Goal: Task Accomplishment & Management: Manage account settings

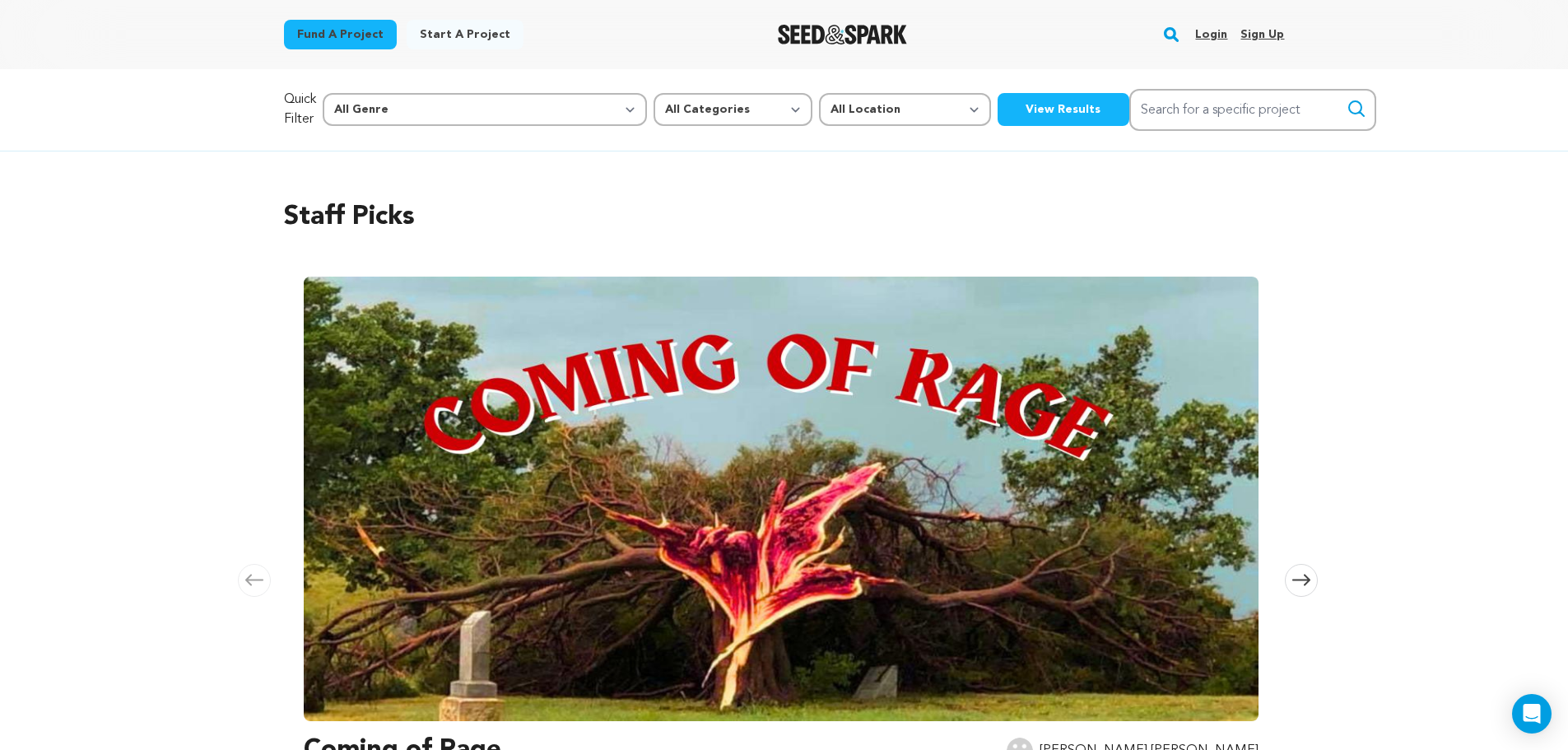
click at [1504, 400] on div "Staff Picks Carousel Skip to previous slide page Carousel Coming of Rage Adrian…" at bounding box center [784, 527] width 1568 height 753
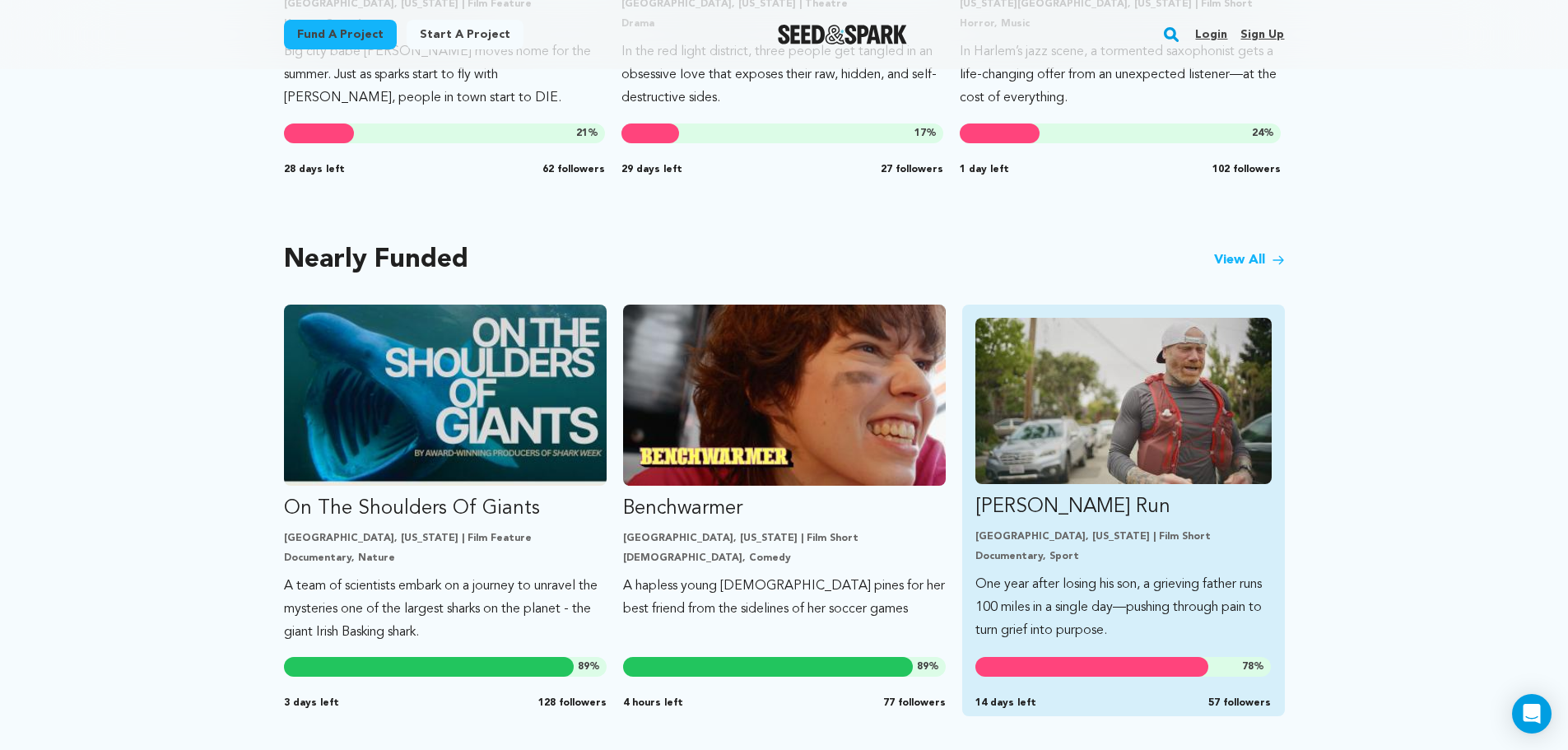
scroll to position [1317, 0]
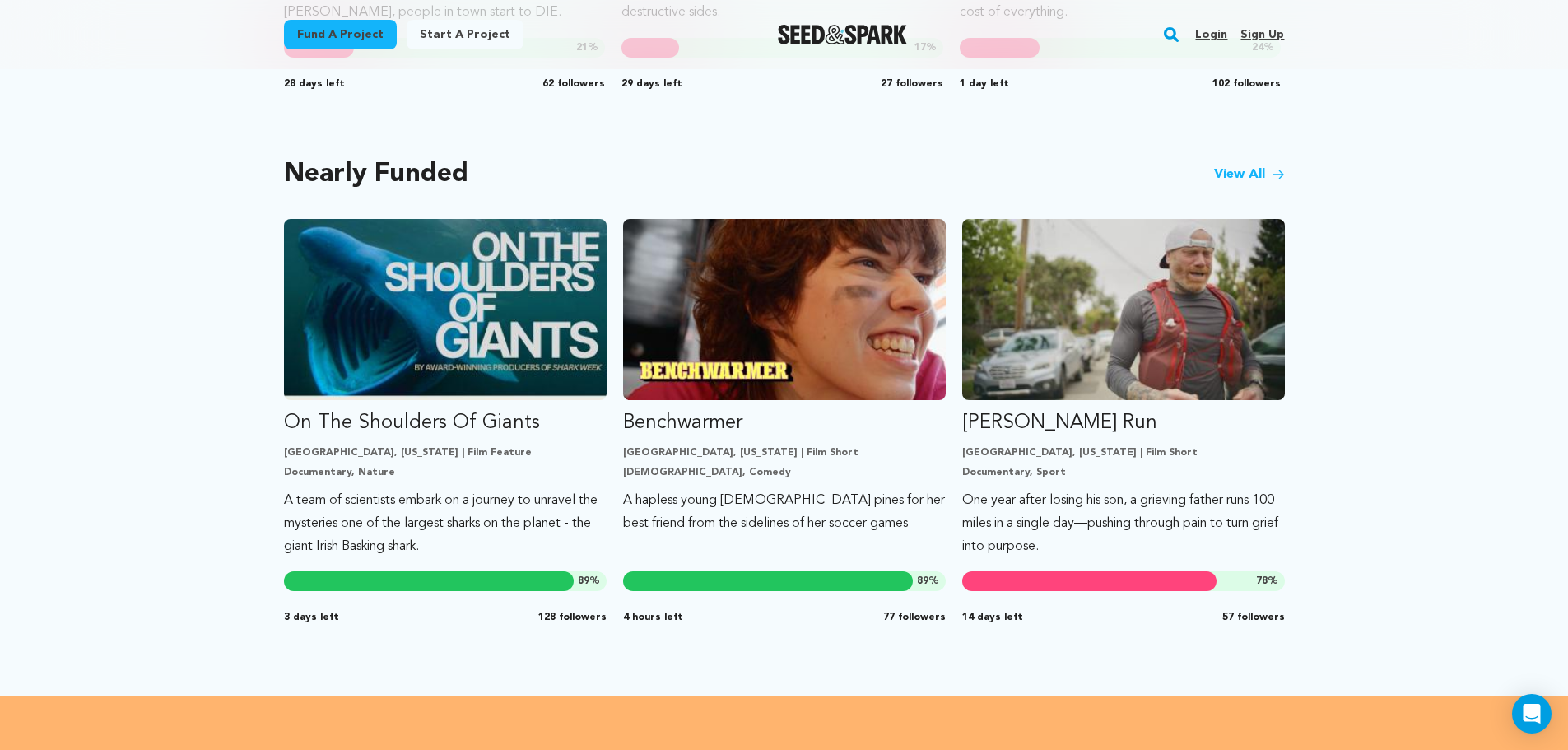
click at [1212, 25] on link "Login" at bounding box center [1211, 35] width 32 height 26
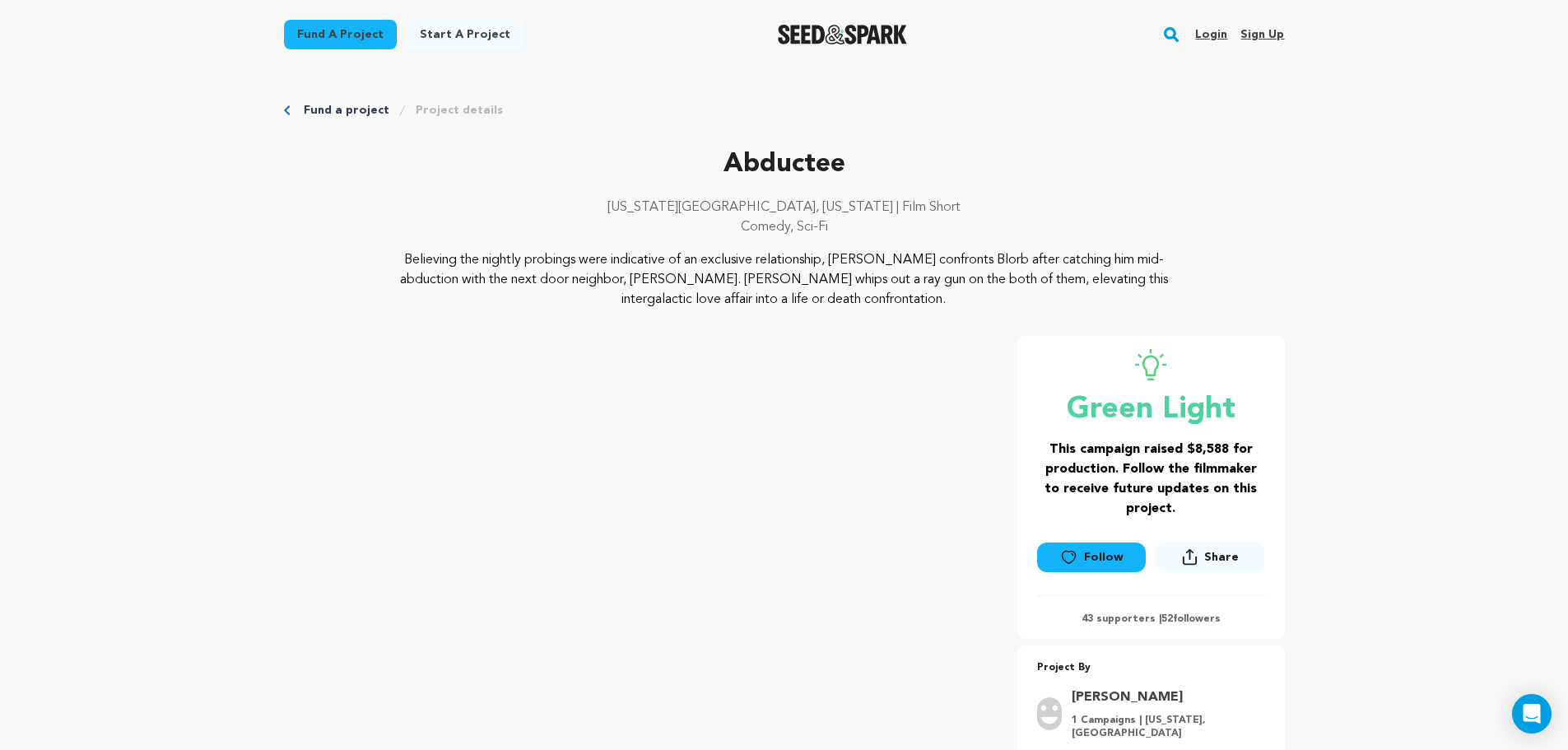
drag, startPoint x: 1380, startPoint y: 443, endPoint x: 1263, endPoint y: 108, distance: 354.8
drag, startPoint x: 1169, startPoint y: 552, endPoint x: 606, endPoint y: 208, distance: 659.8
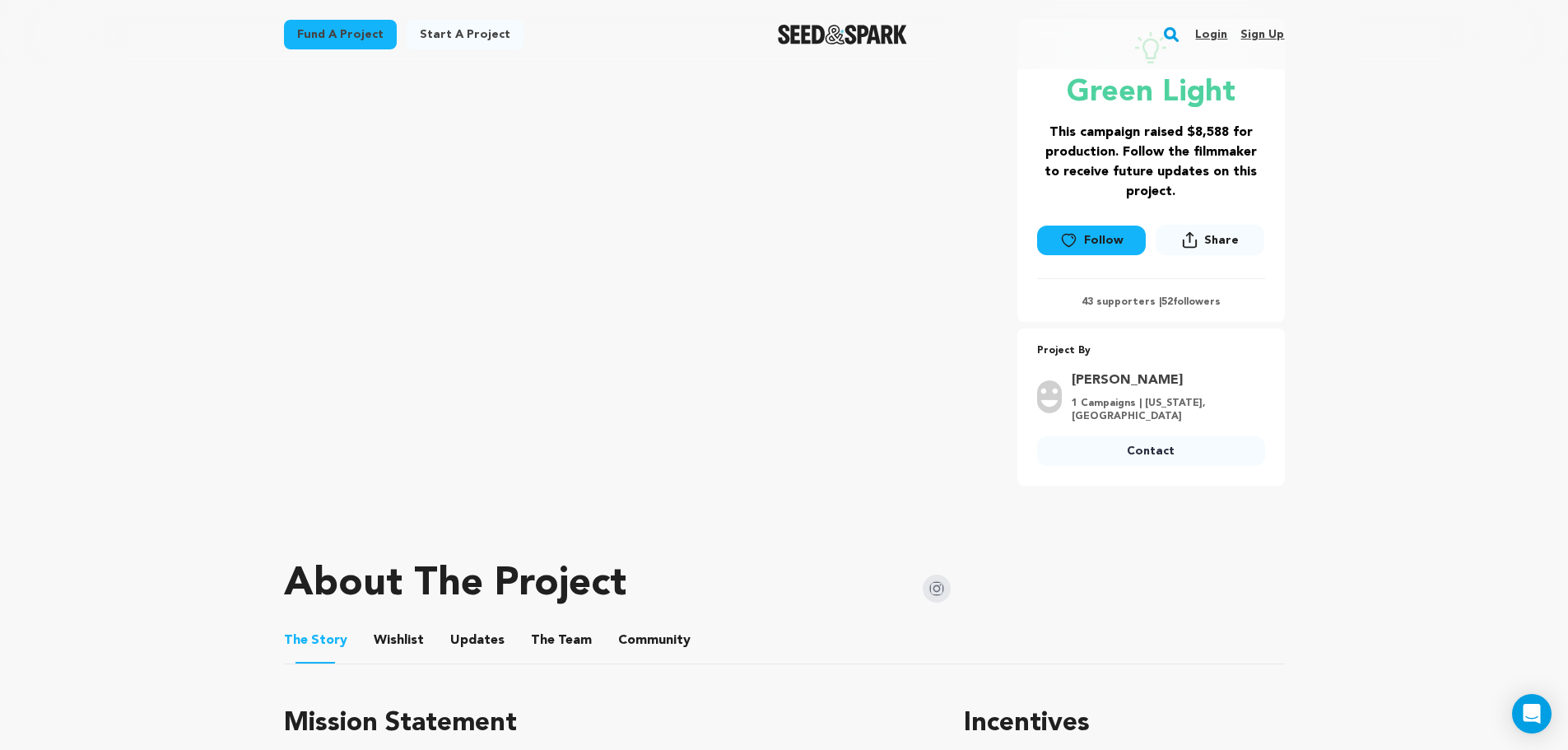
scroll to position [329, 0]
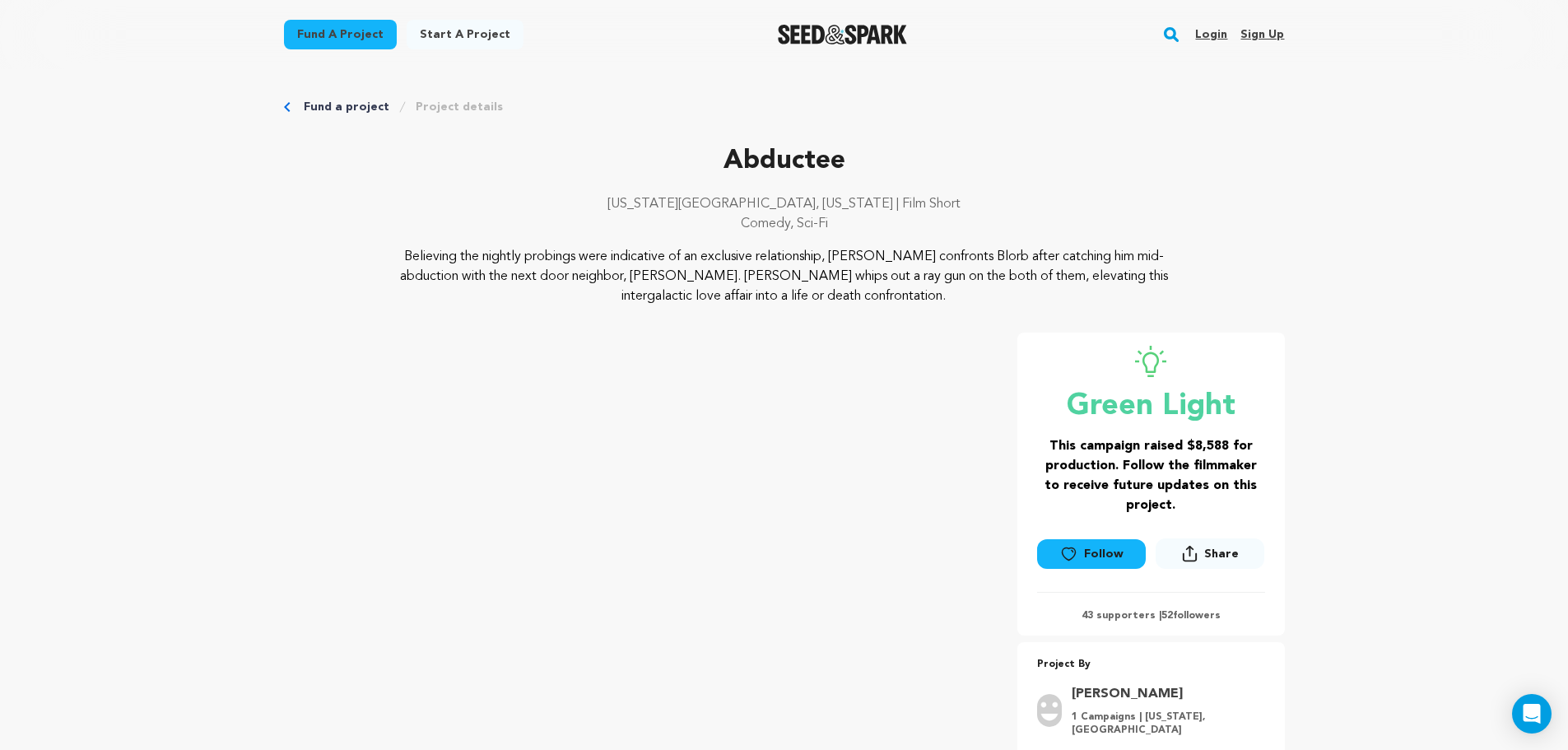
scroll to position [0, 0]
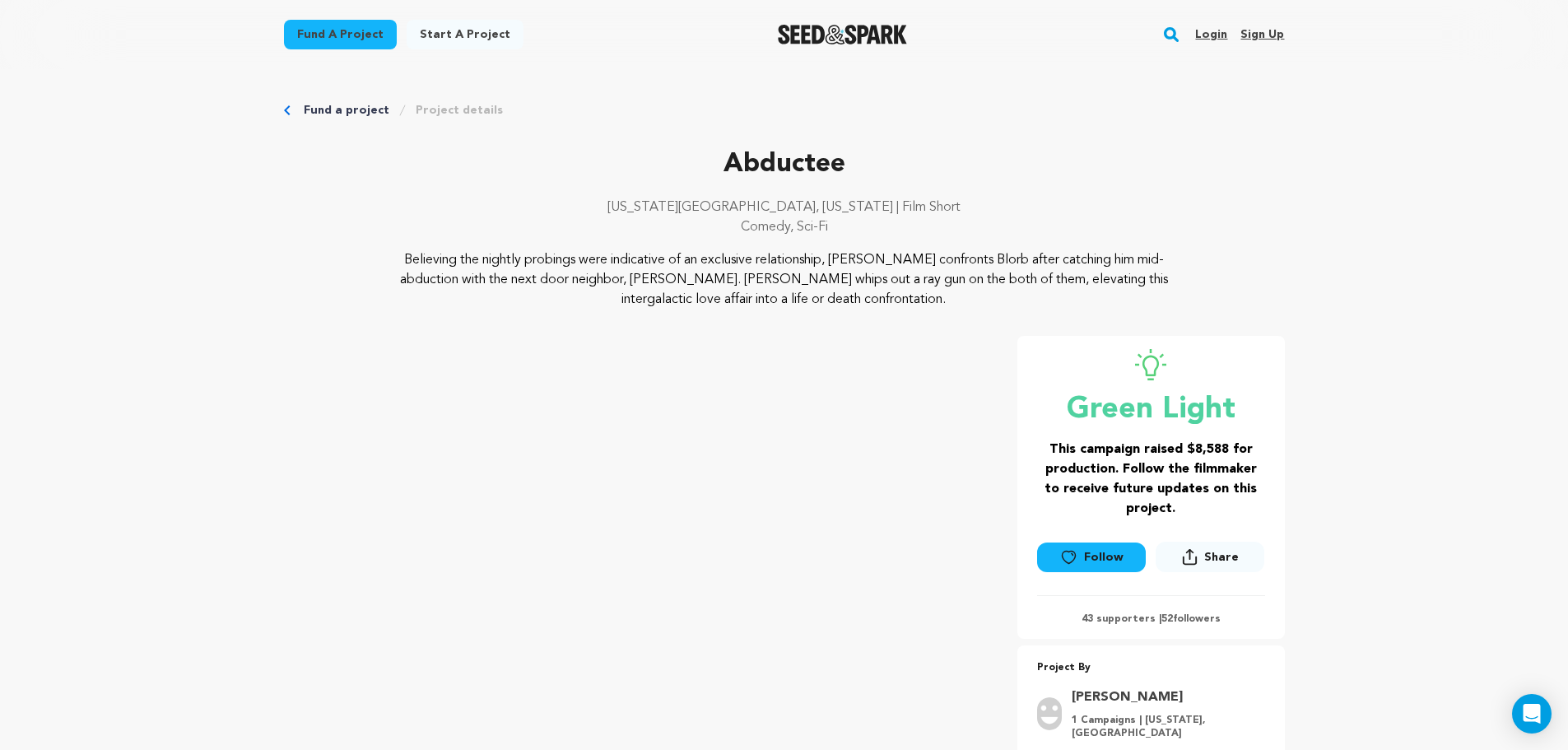
click at [320, 108] on link "Fund a project" at bounding box center [347, 110] width 86 height 16
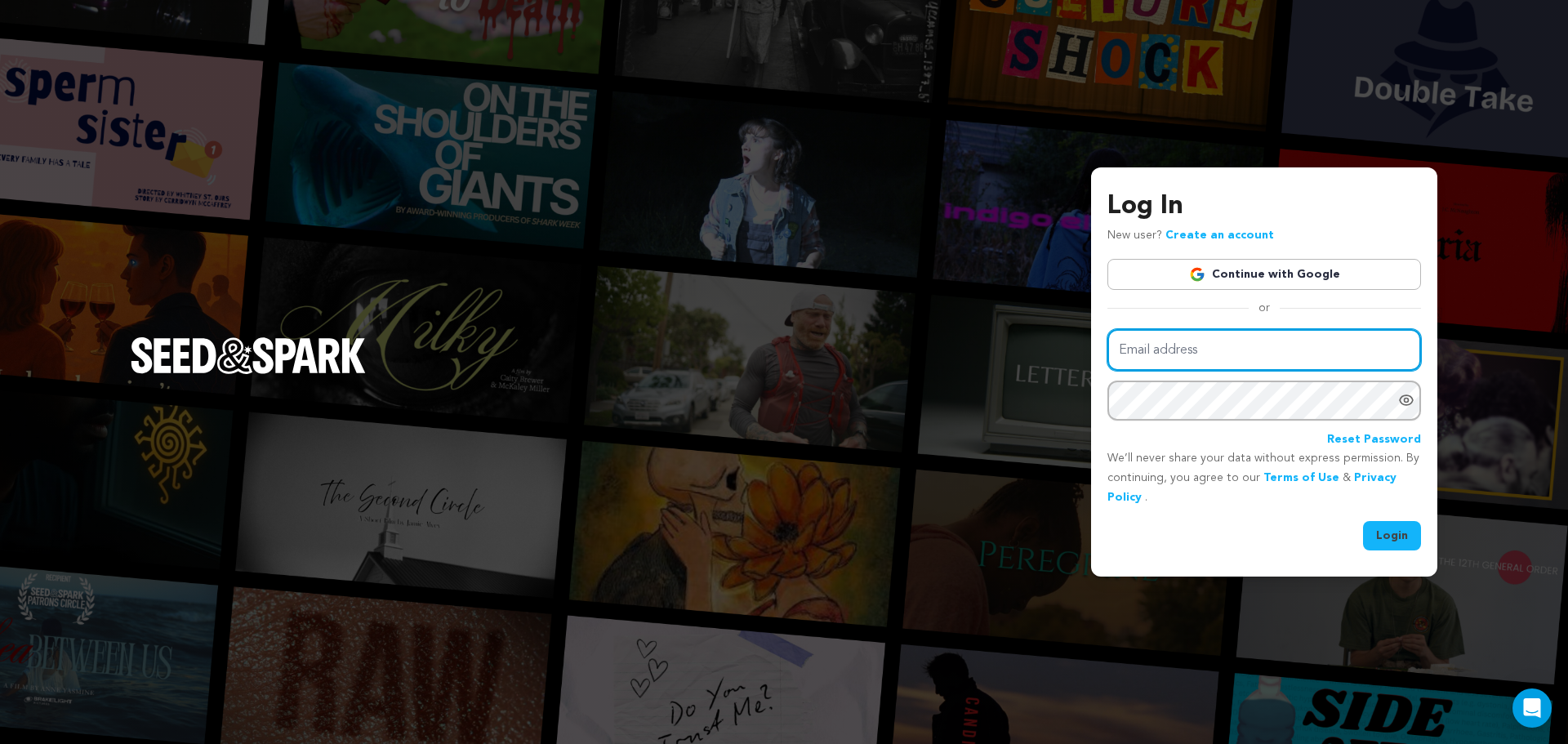
type input "[EMAIL_ADDRESS][DOMAIN_NAME]"
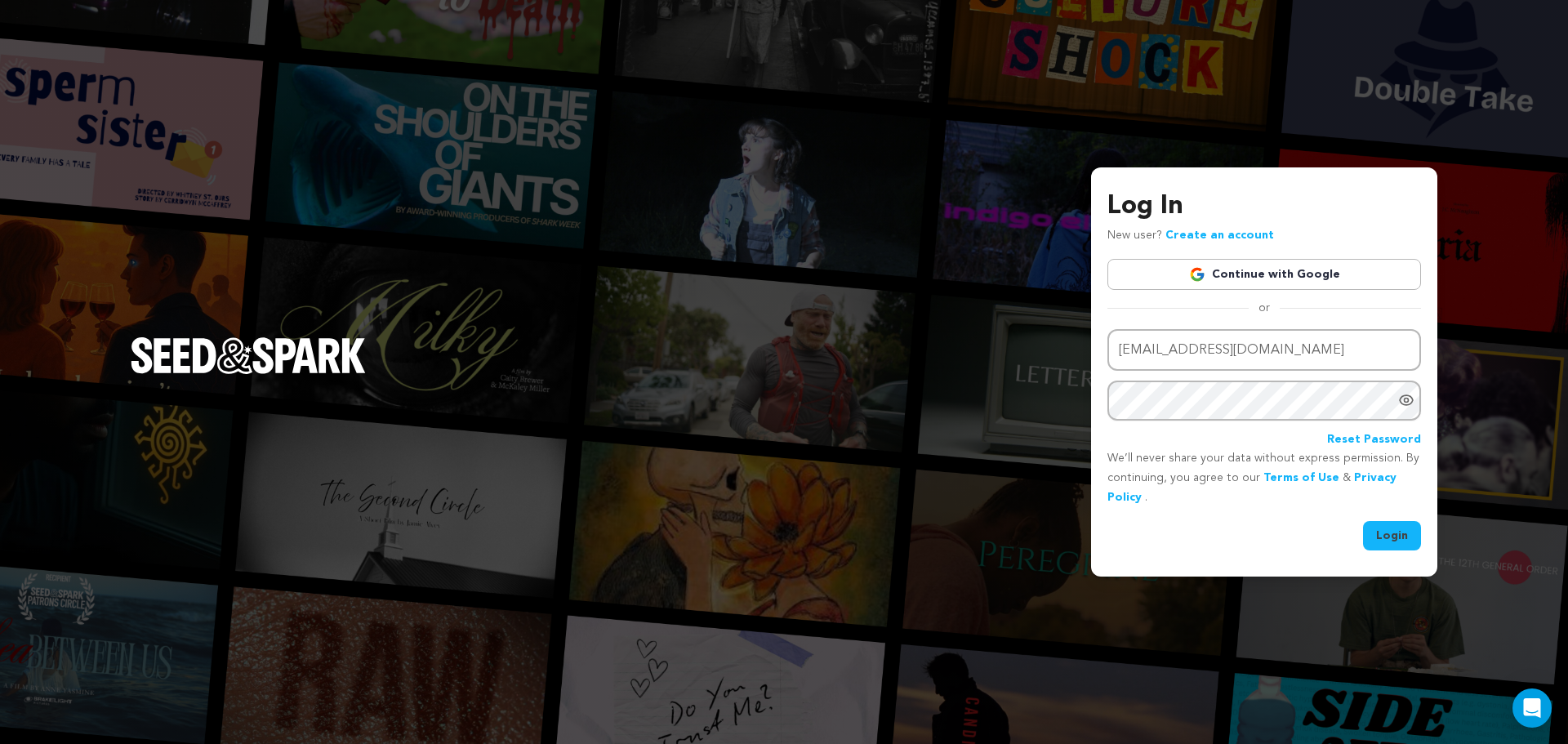
click at [1386, 528] on button "Login" at bounding box center [1392, 535] width 58 height 30
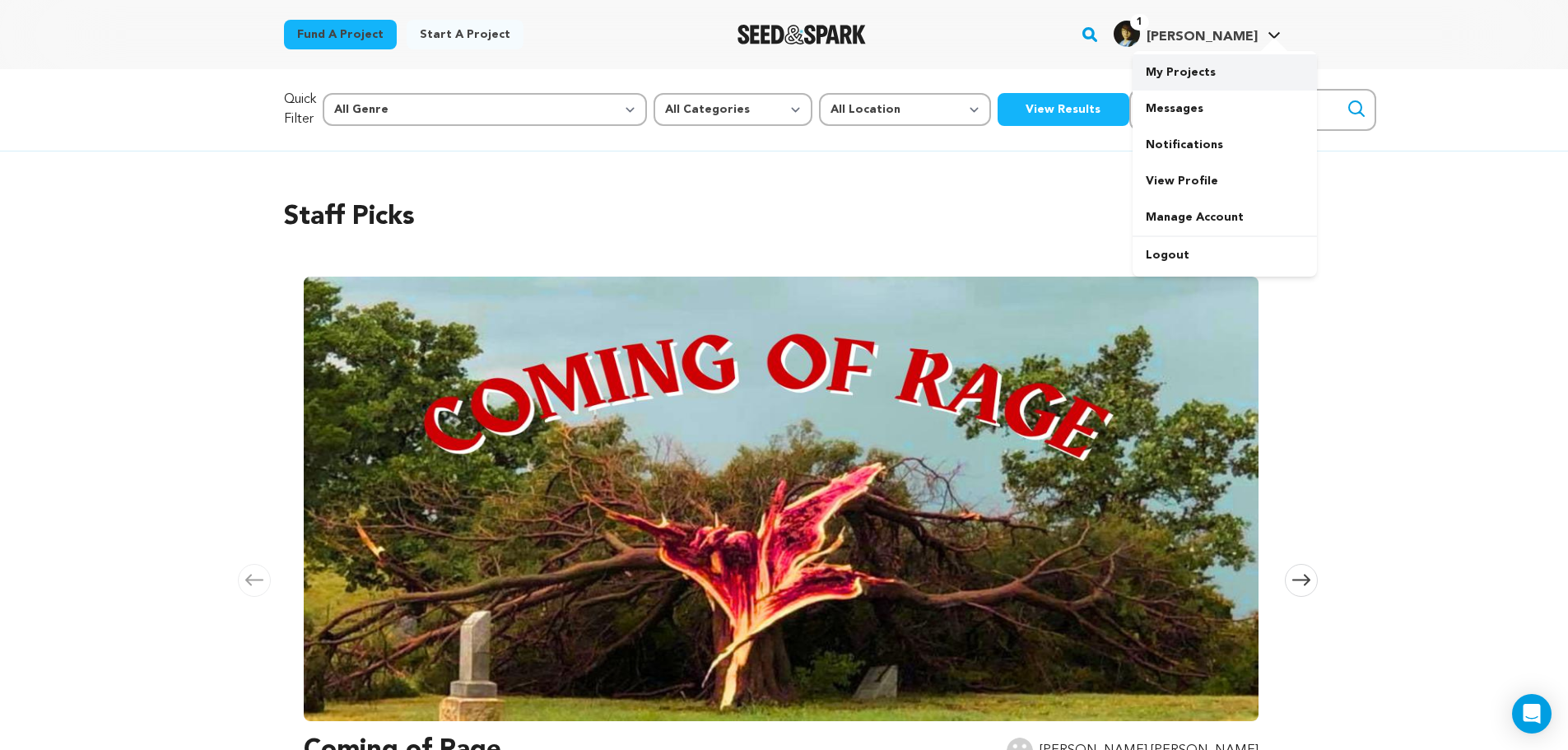
click at [1237, 72] on link "My Projects" at bounding box center [1225, 73] width 185 height 36
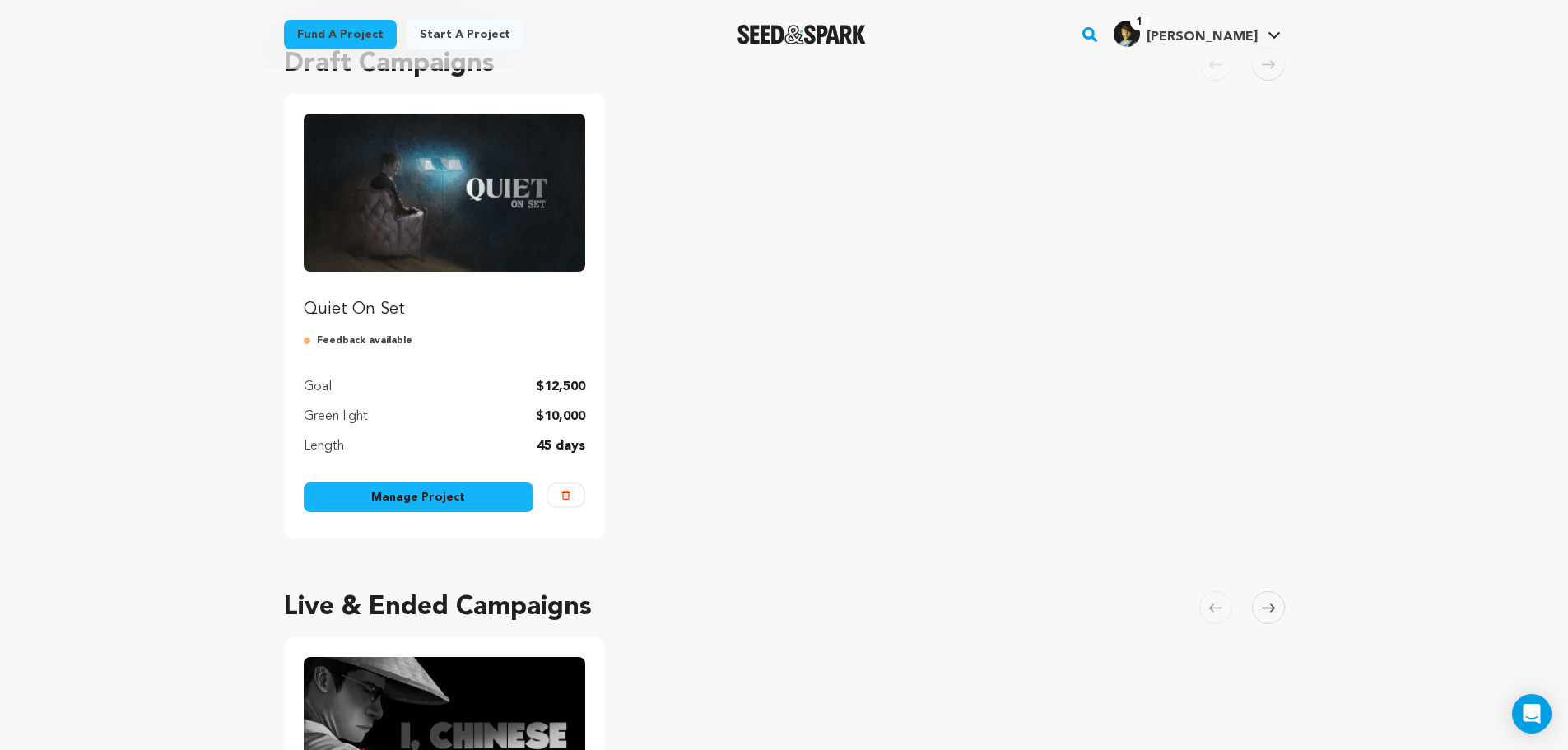
scroll to position [165, 0]
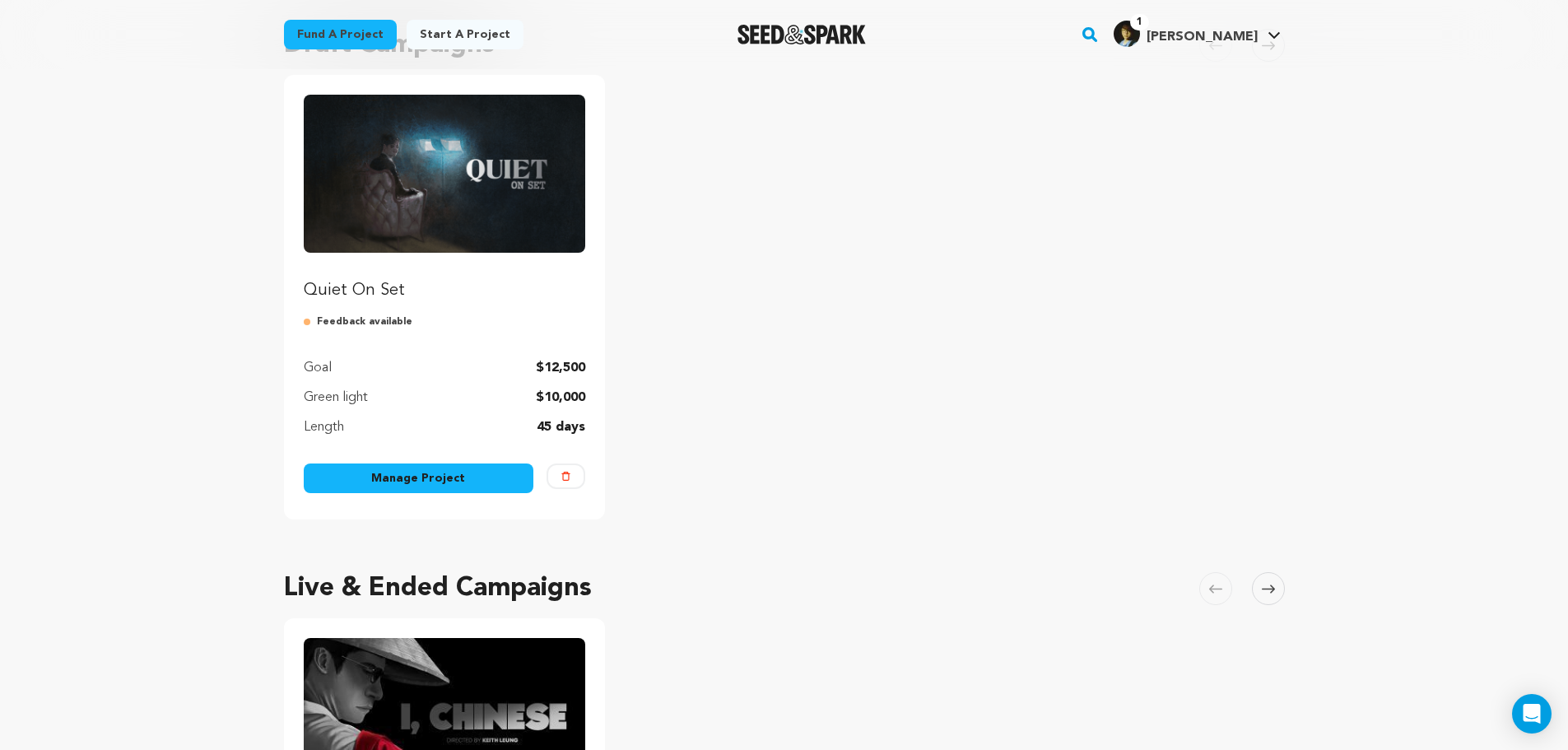
click at [446, 488] on link "Manage Project" at bounding box center [419, 478] width 230 height 30
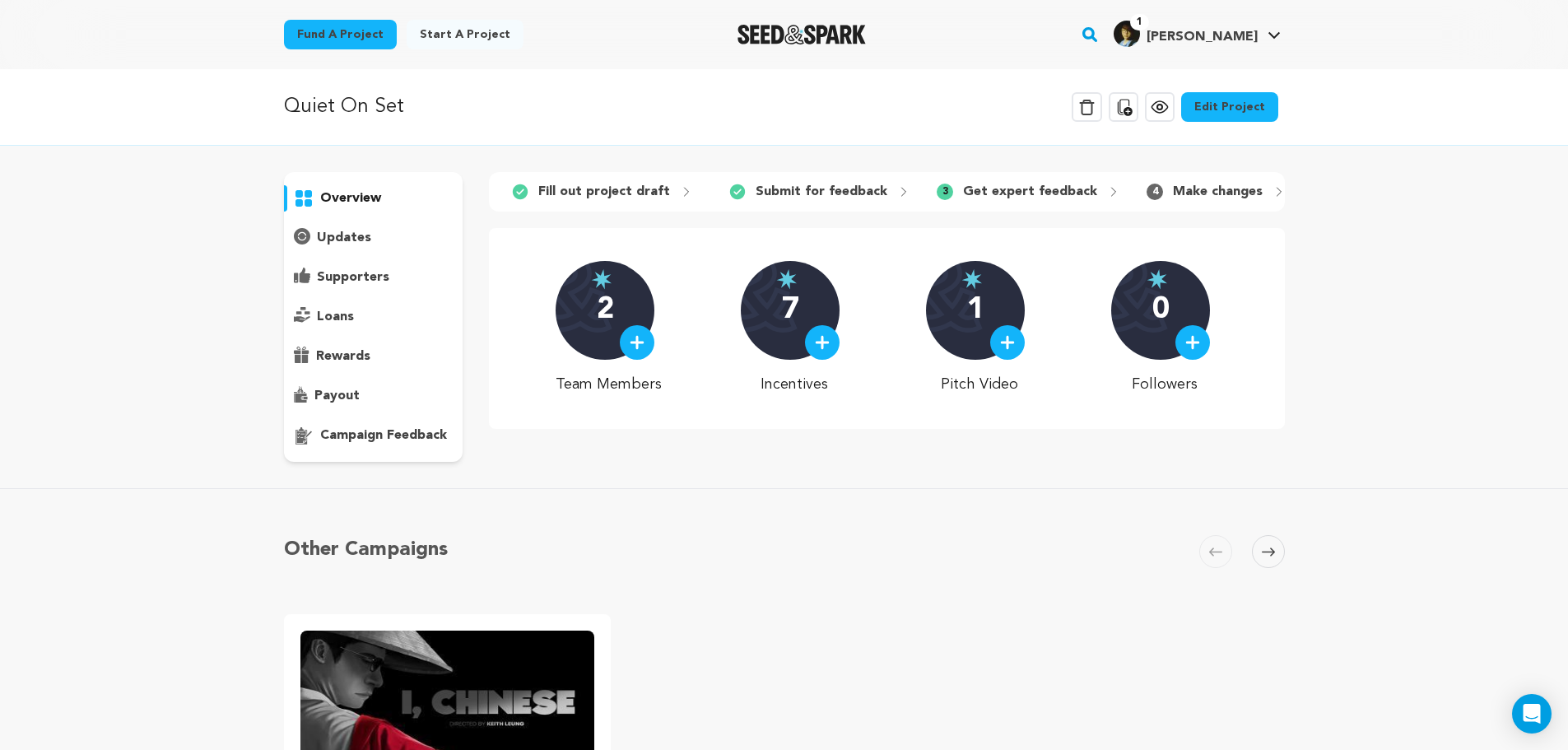
click at [371, 444] on p "campaign feedback" at bounding box center [383, 436] width 126 height 20
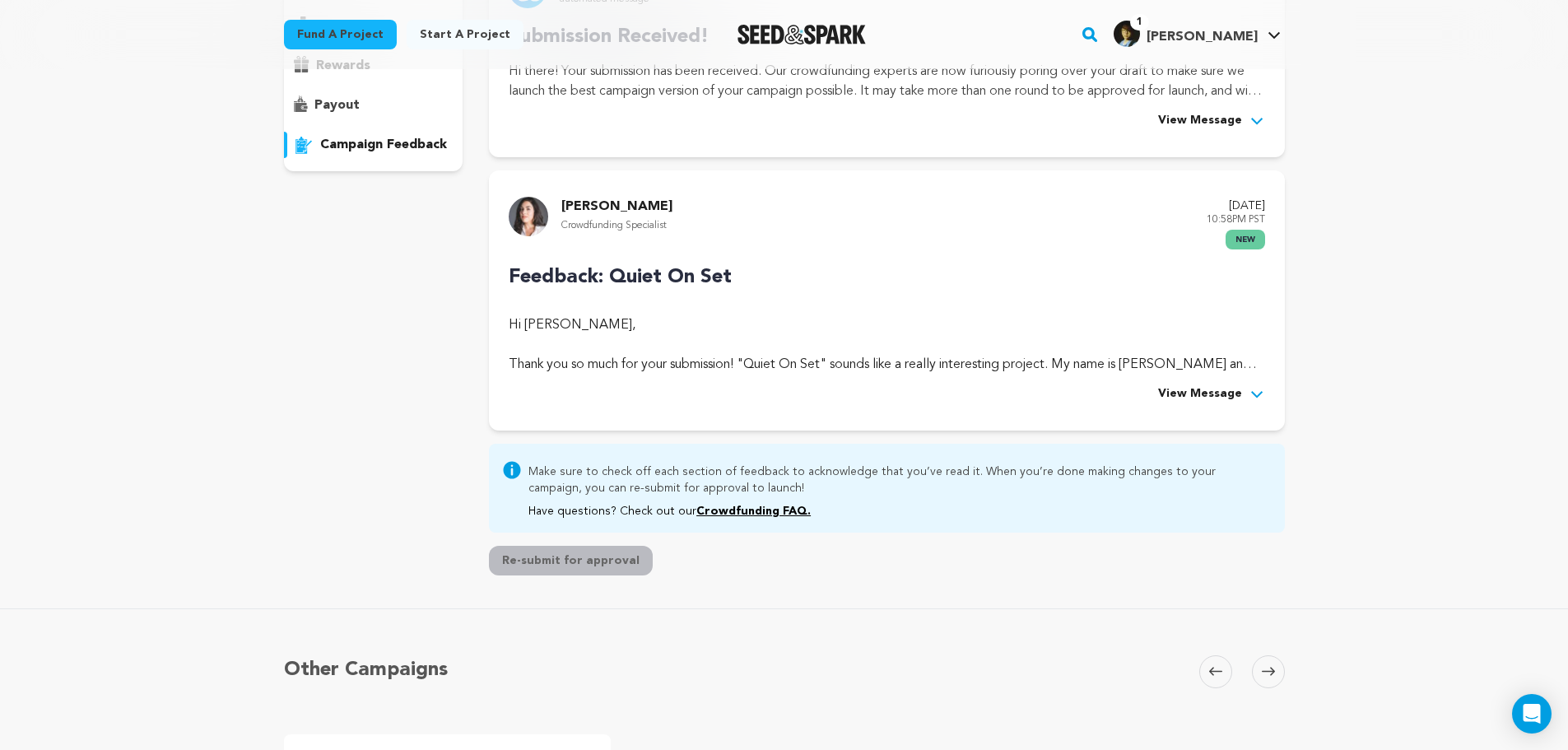
scroll to position [82, 0]
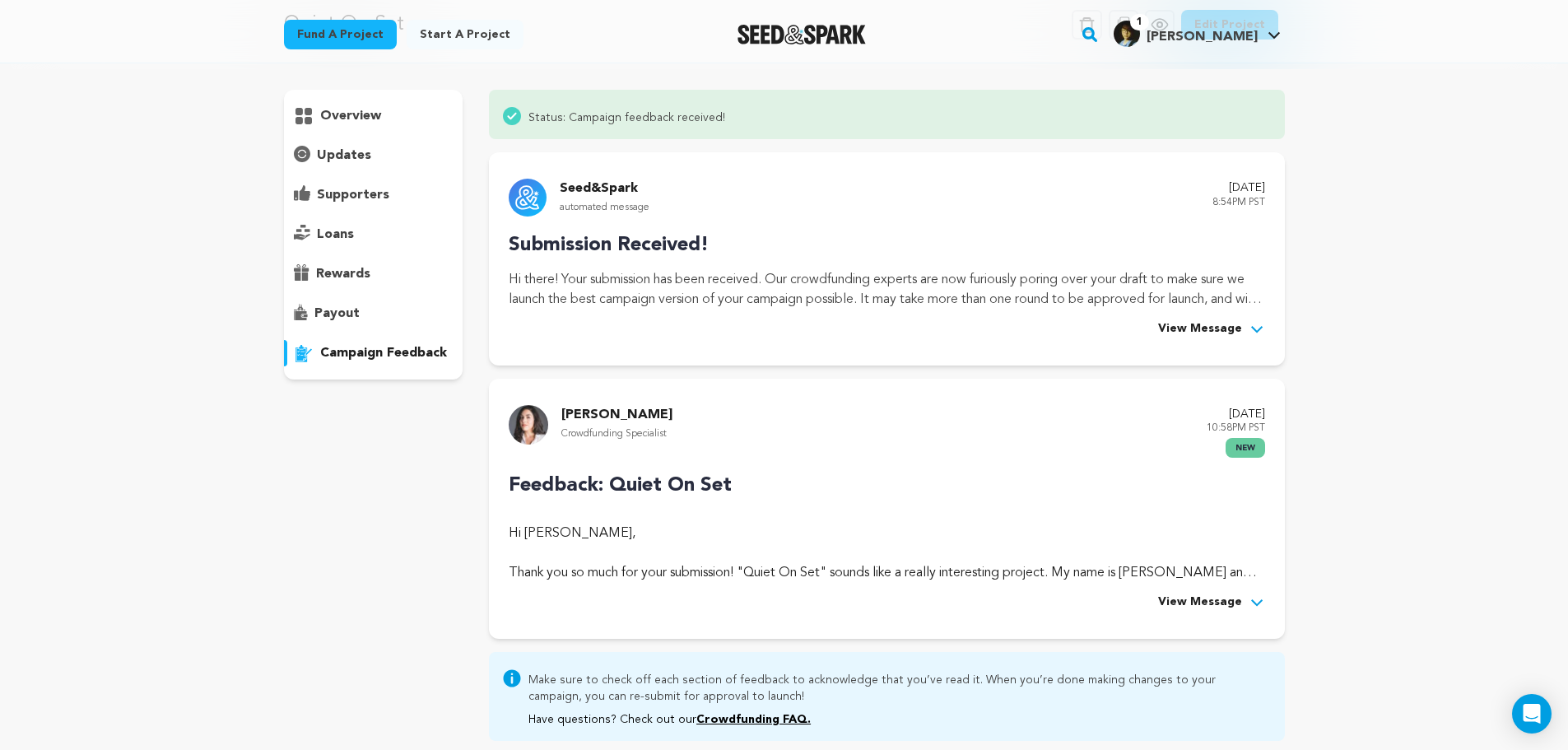
click at [885, 507] on div "Feedback: Quiet On Set Hi Keith Leung, Thank you so much for your submission! "…" at bounding box center [886, 542] width 755 height 142
click at [1205, 614] on div "Gabriella B. Crowdfunding Specialist August 14, 2025 10:58PM PST new Feedback: …" at bounding box center [886, 509] width 795 height 260
click at [1209, 602] on span "View Message" at bounding box center [1200, 603] width 84 height 20
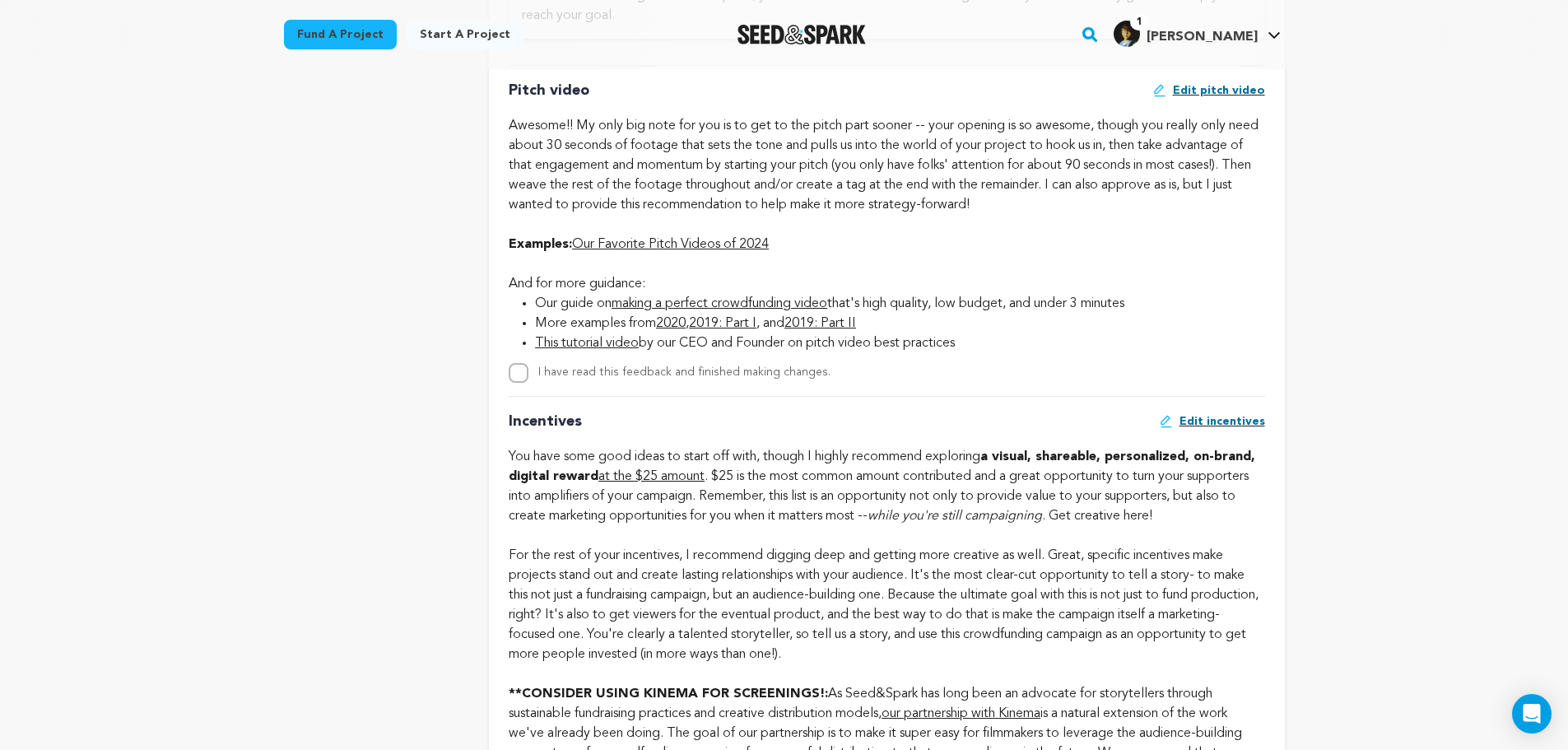
scroll to position [1070, 0]
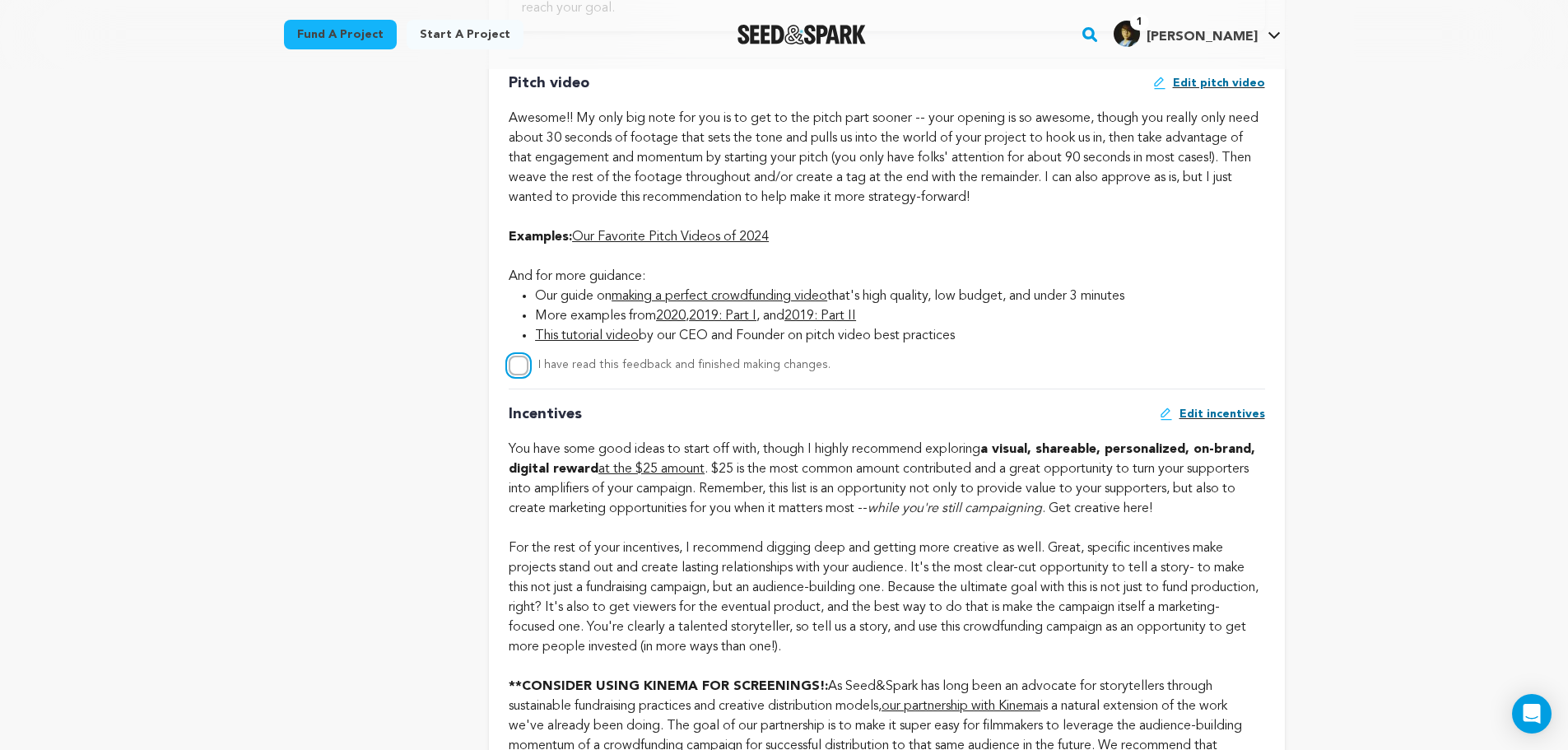
click at [519, 366] on input "I have read this feedback and finished making changes." at bounding box center [519, 366] width 20 height 20
checkbox input "true"
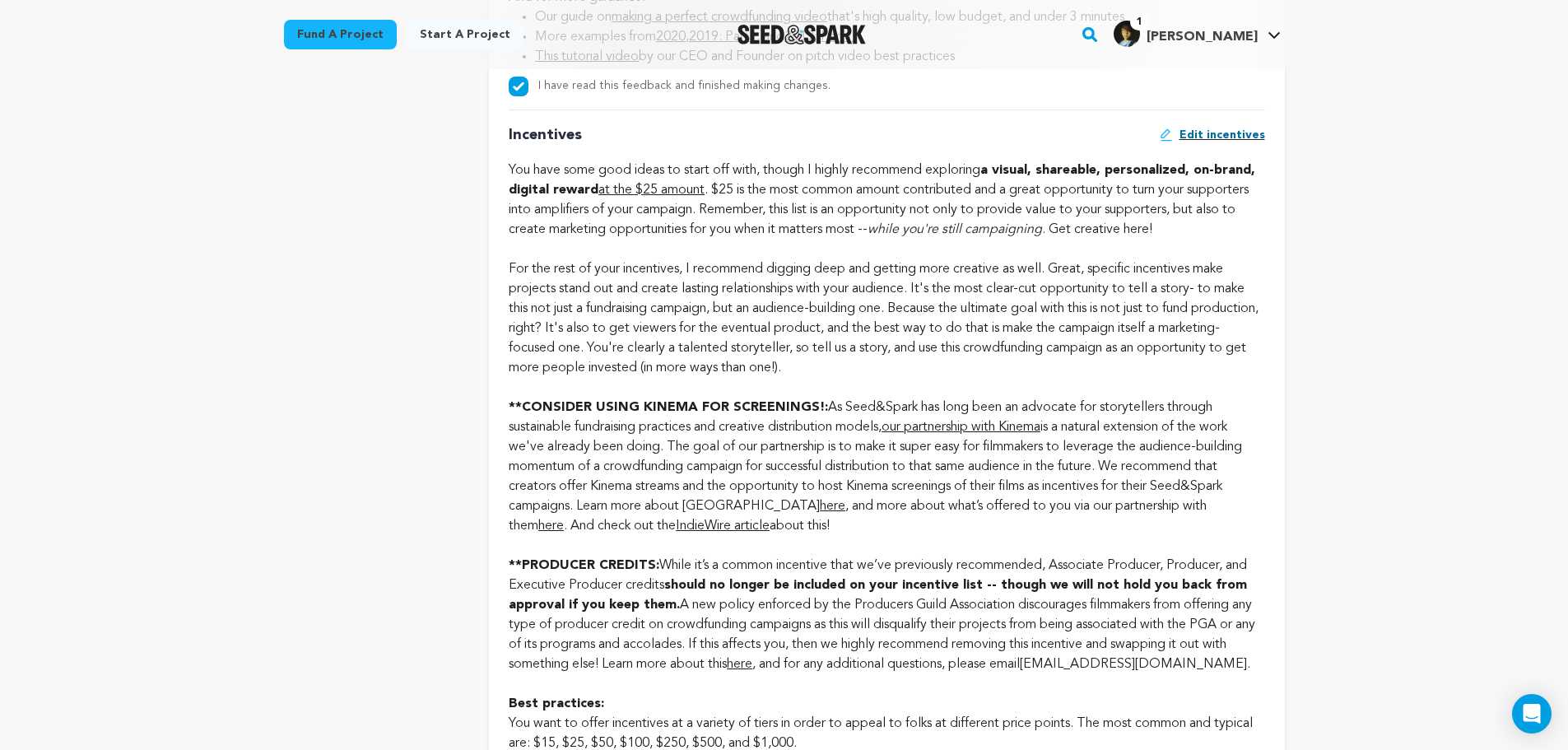
scroll to position [1400, 0]
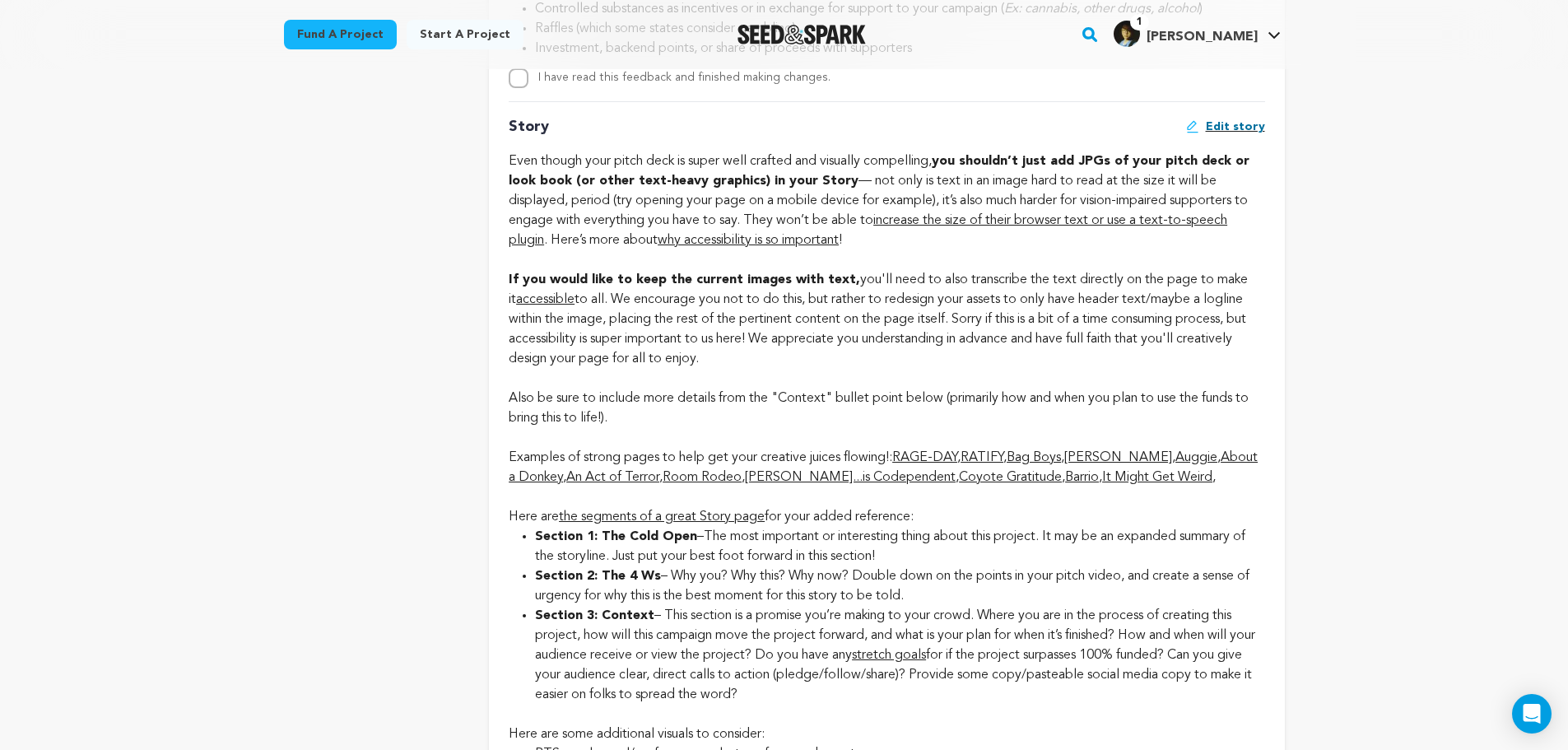
scroll to position [2635, 0]
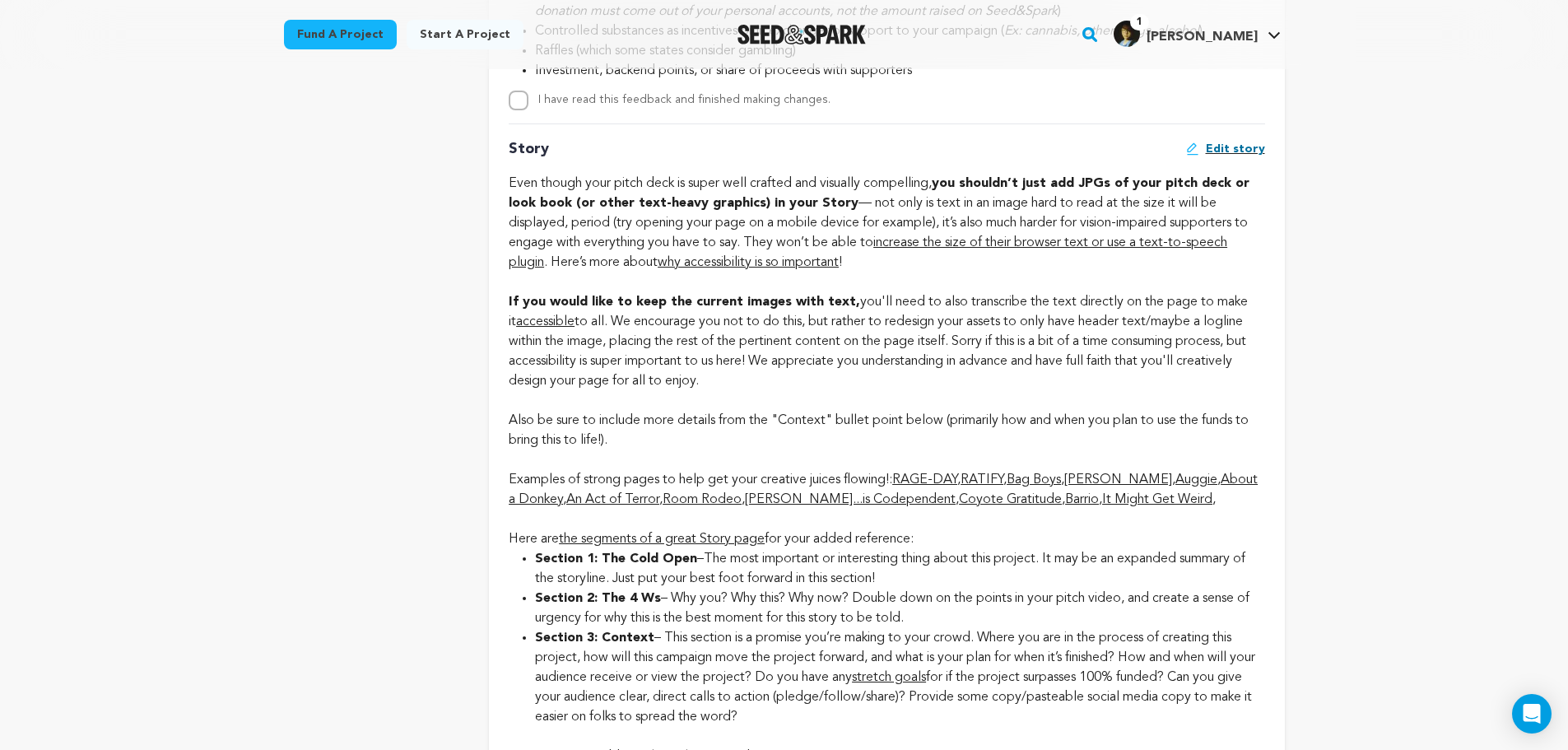
click at [927, 481] on link "RAGE-DAY" at bounding box center [925, 480] width 65 height 13
click at [992, 477] on link "RATIFY" at bounding box center [982, 480] width 43 height 13
click at [1061, 476] on link "Bag Boys" at bounding box center [1034, 480] width 55 height 13
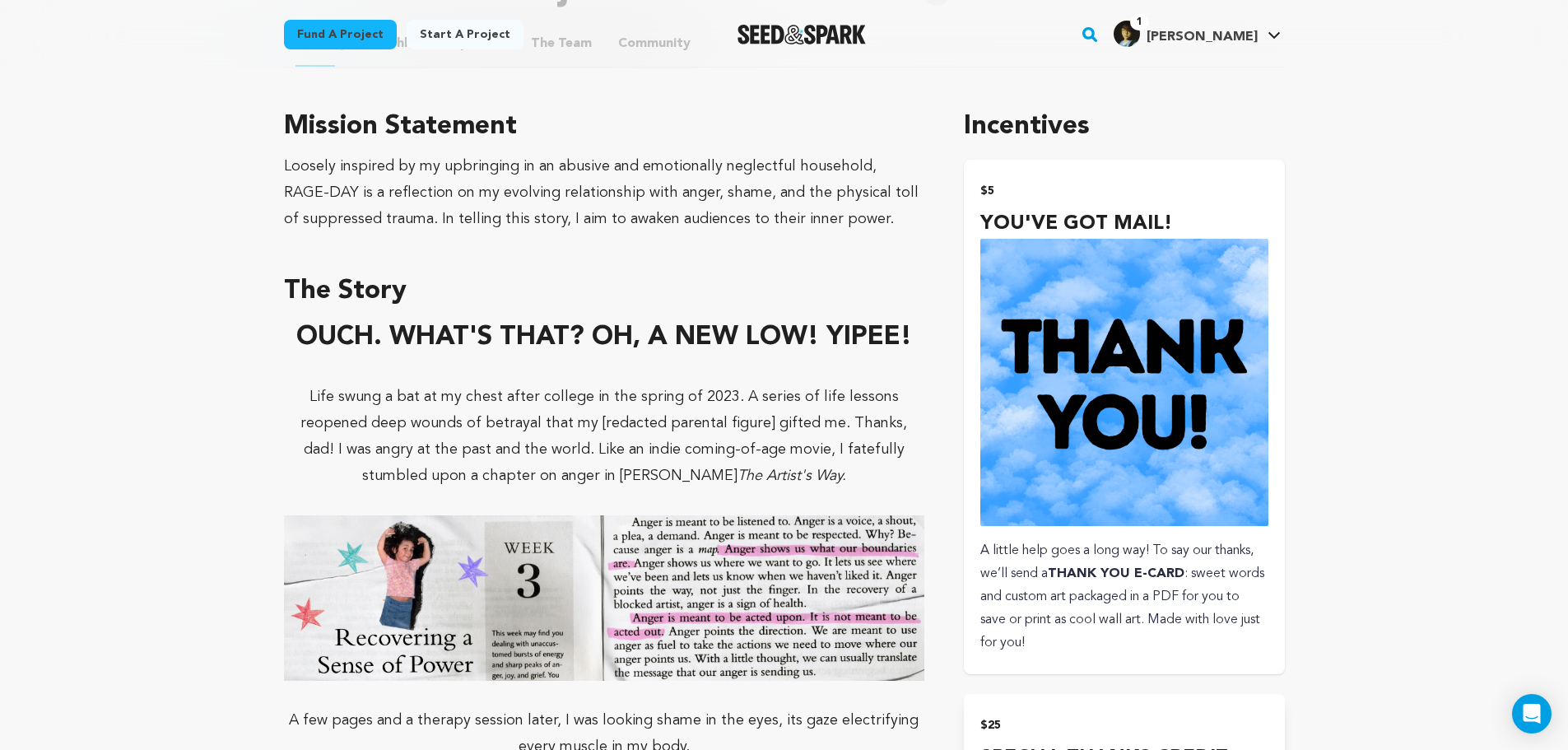
scroll to position [906, 0]
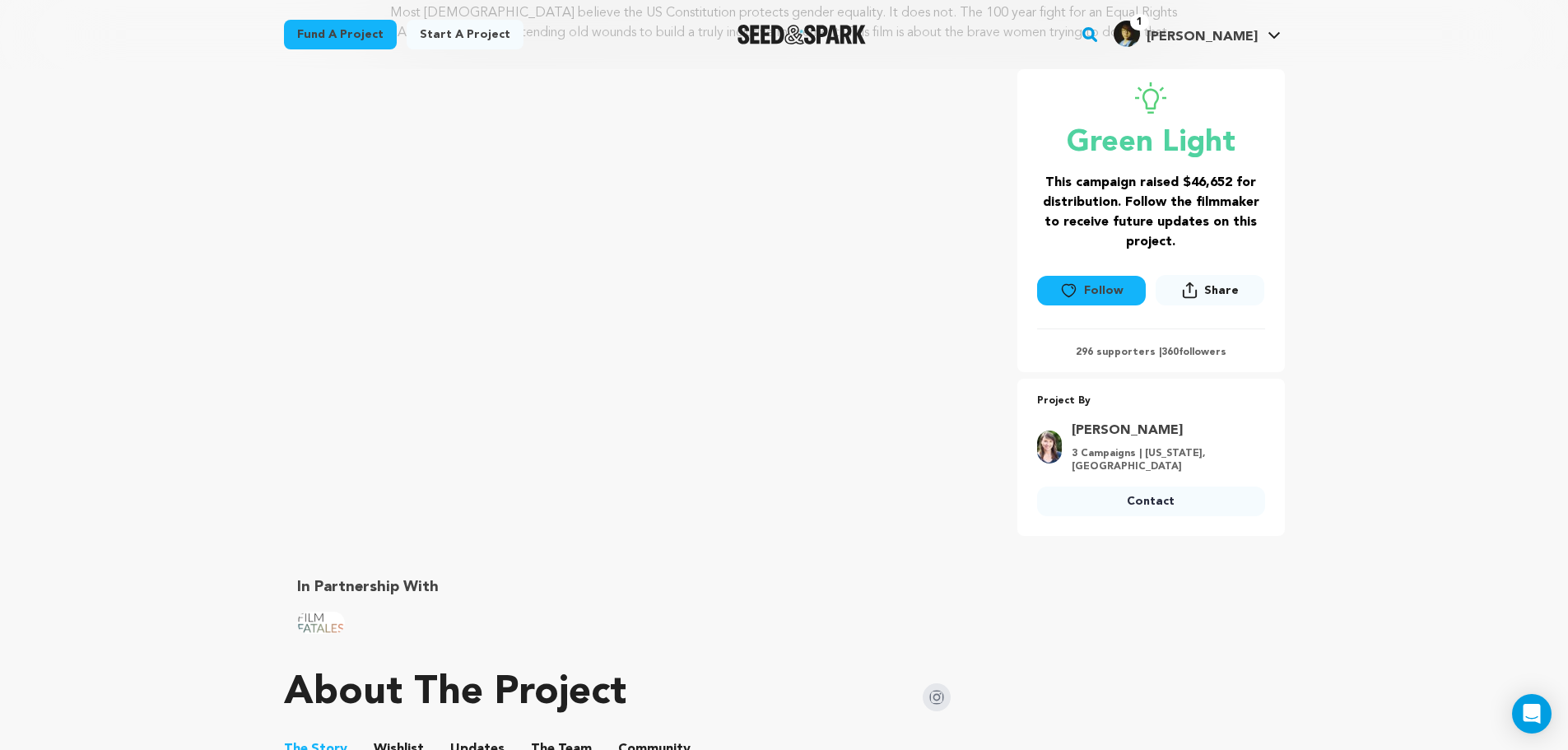
drag, startPoint x: 1438, startPoint y: 228, endPoint x: 1320, endPoint y: -11, distance: 266.5
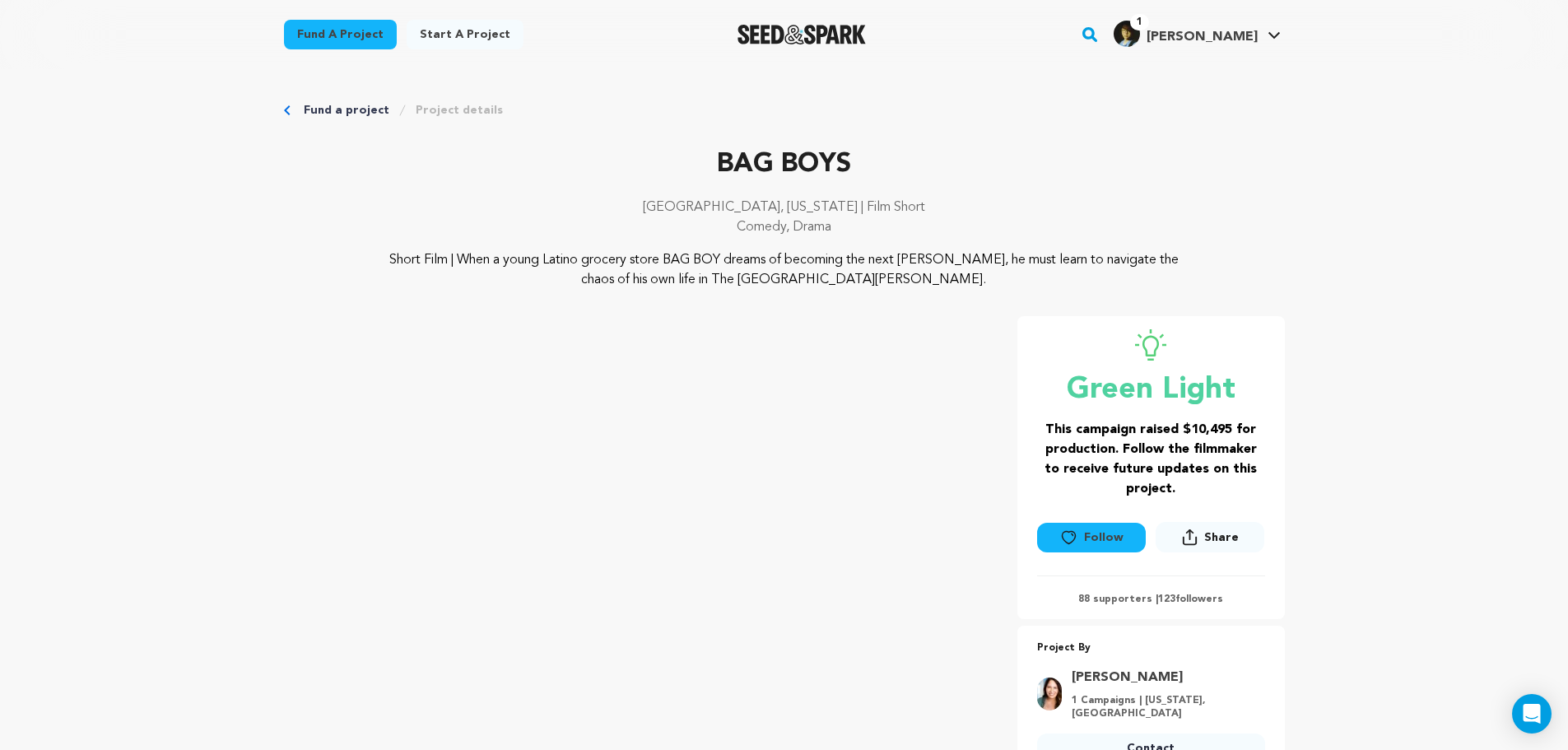
drag, startPoint x: 1320, startPoint y: 502, endPoint x: 959, endPoint y: 167, distance: 492.5
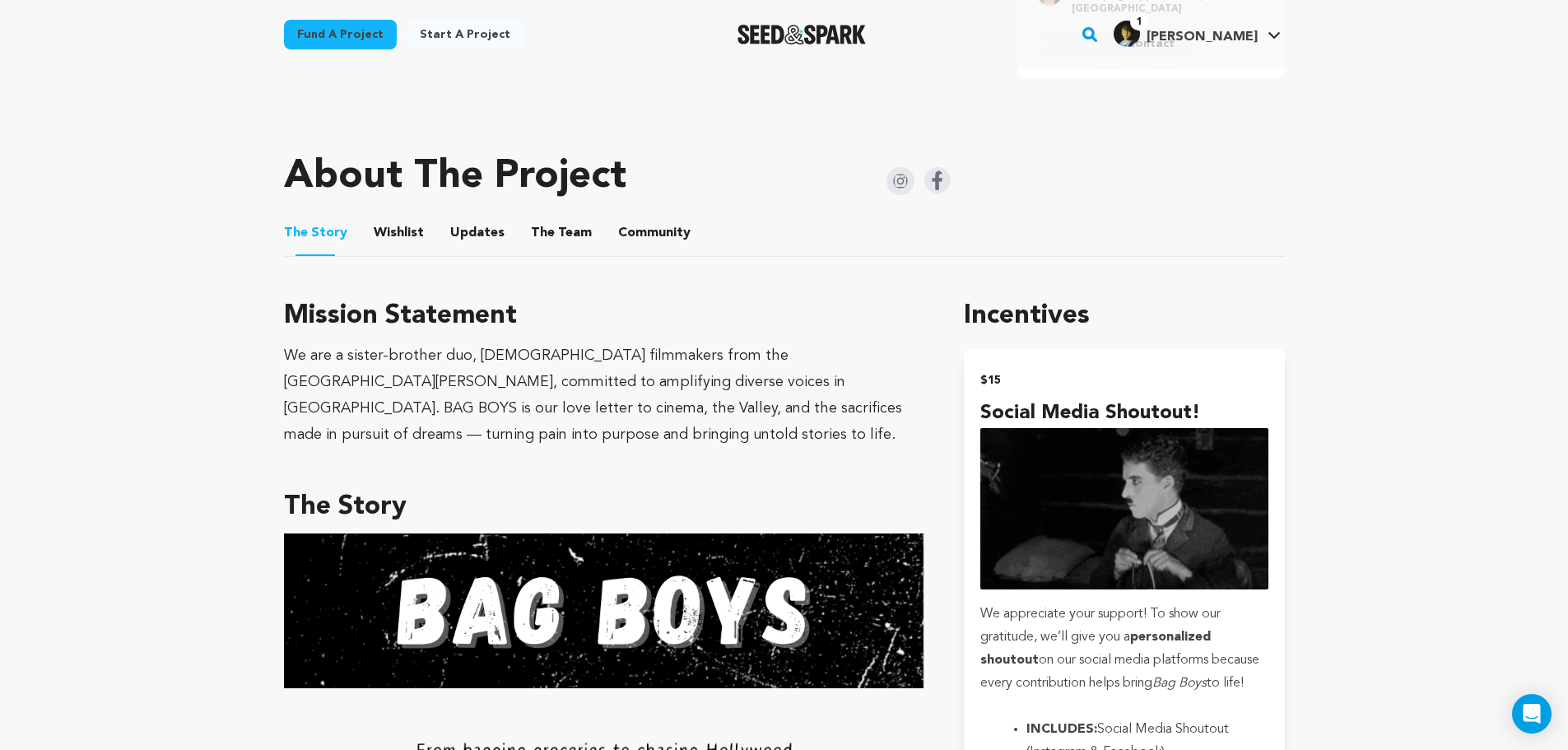
scroll to position [741, 0]
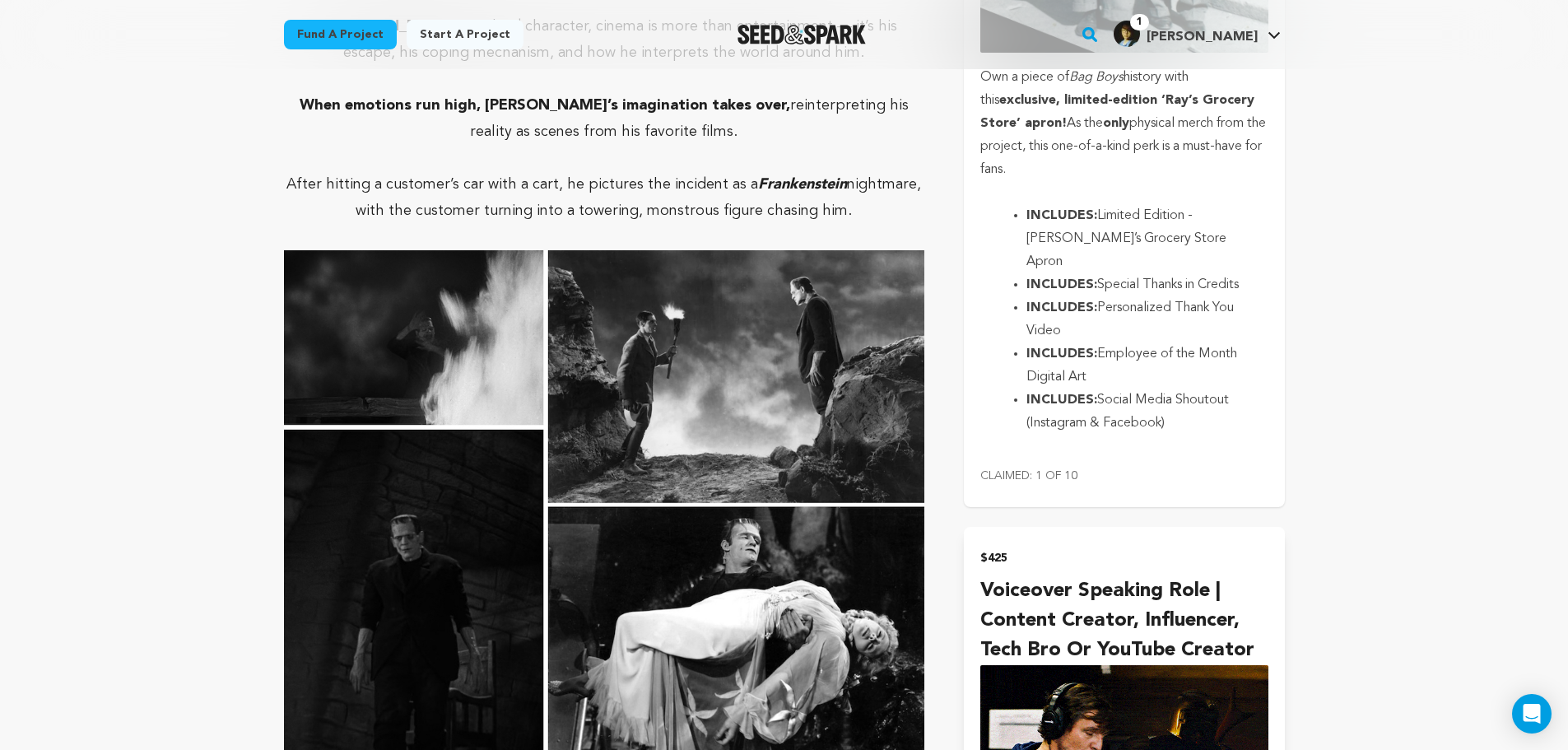
scroll to position [4693, 0]
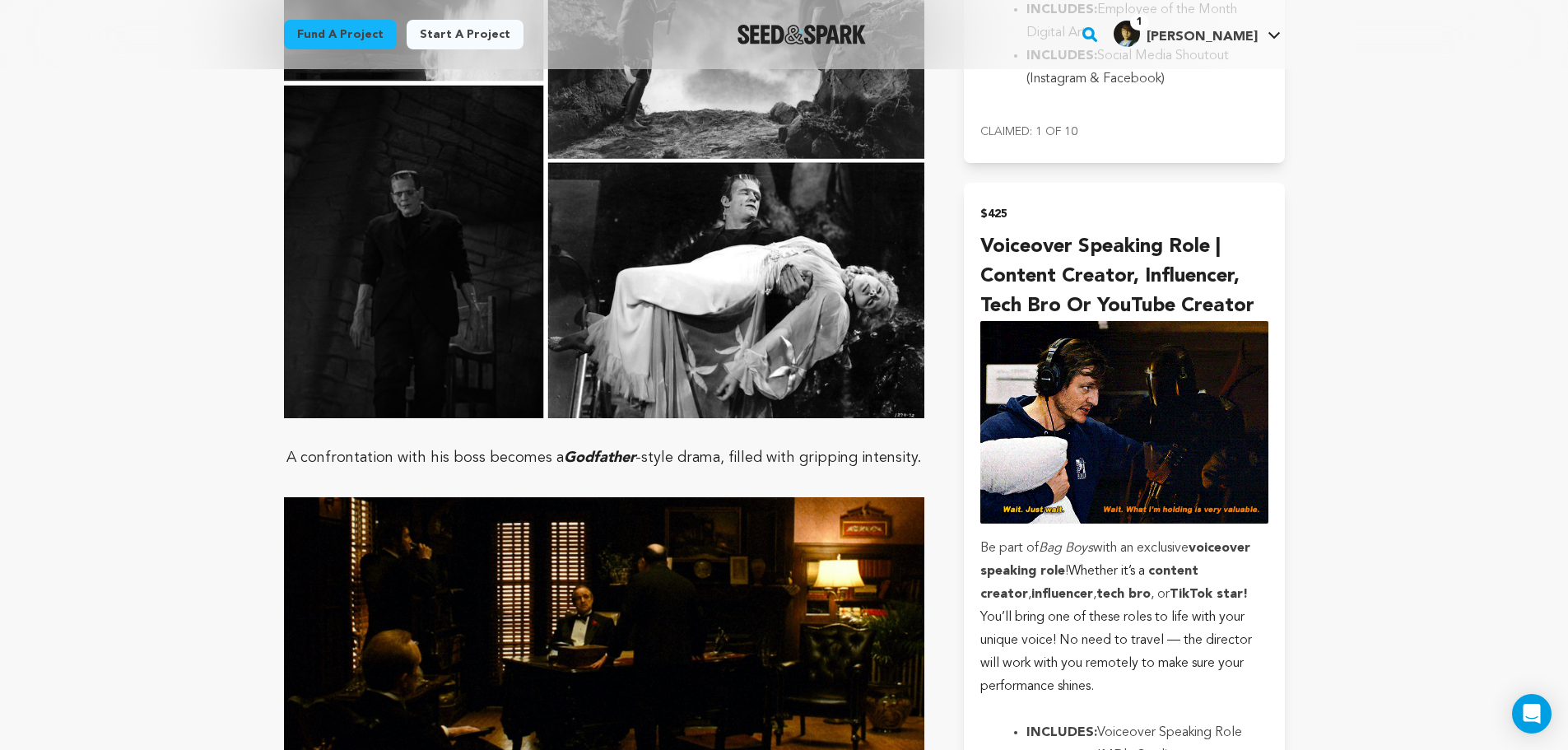
drag, startPoint x: 1386, startPoint y: 522, endPoint x: 1398, endPoint y: 575, distance: 54.3
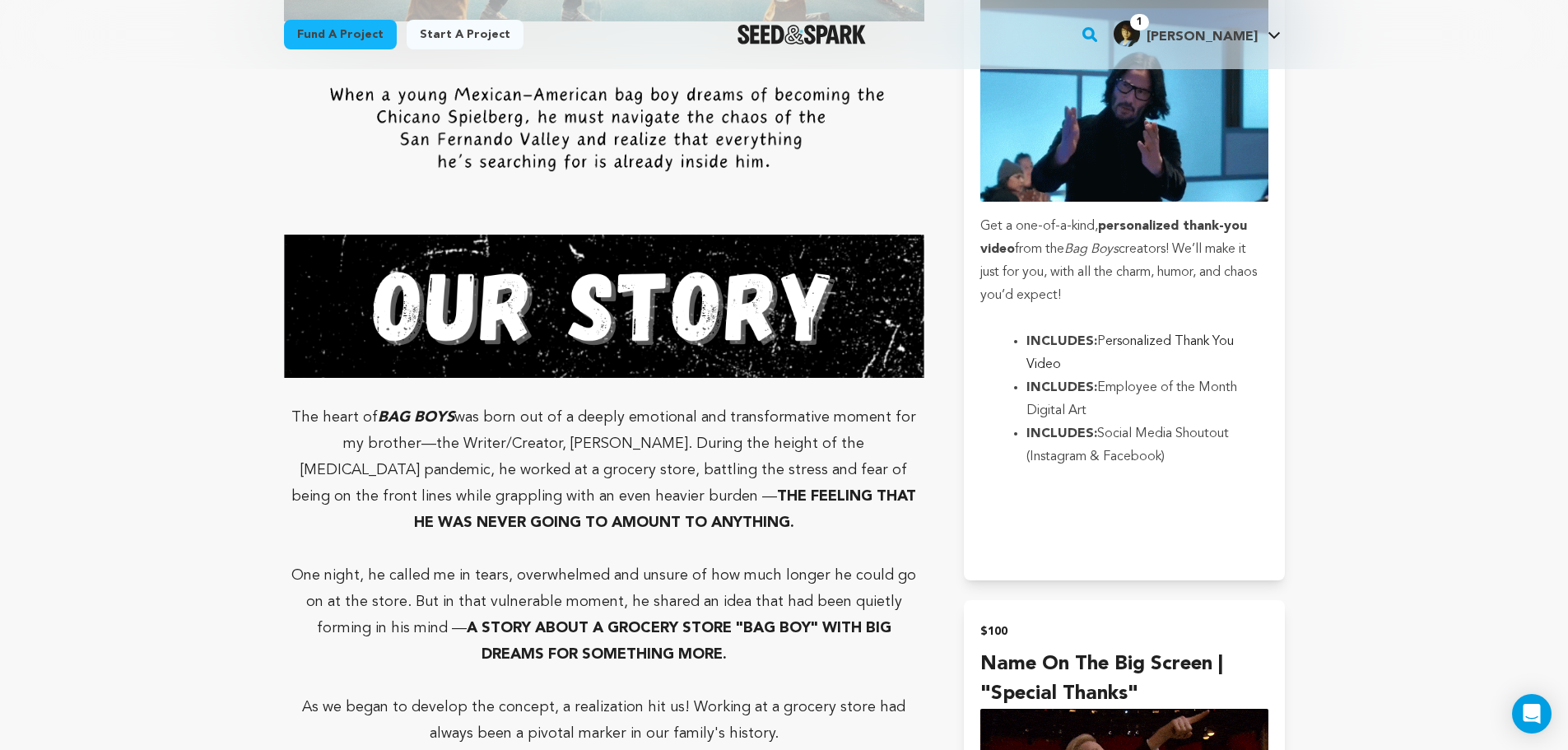
scroll to position [0, 0]
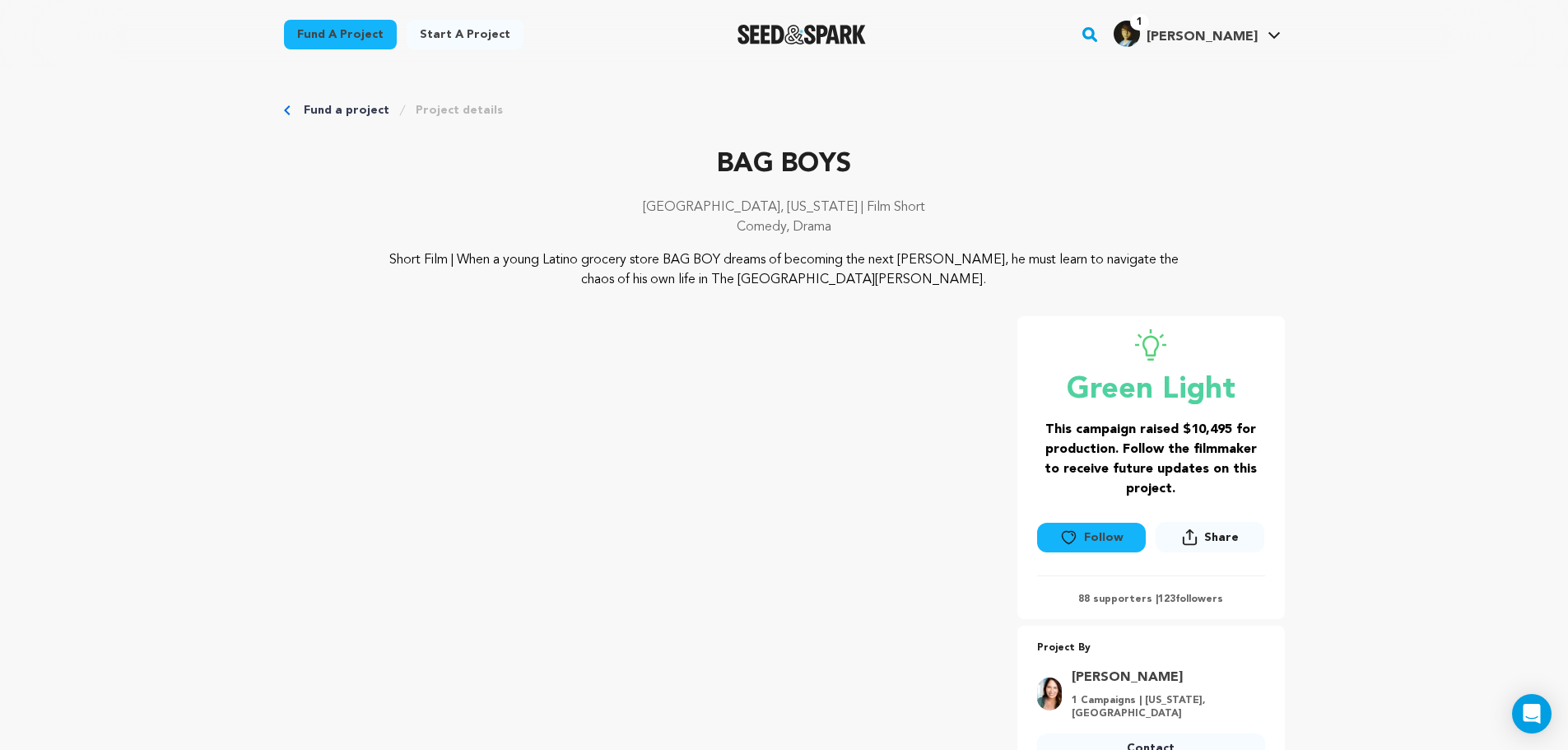
drag, startPoint x: 1320, startPoint y: 522, endPoint x: 902, endPoint y: 161, distance: 552.3
